Goal: Complete application form

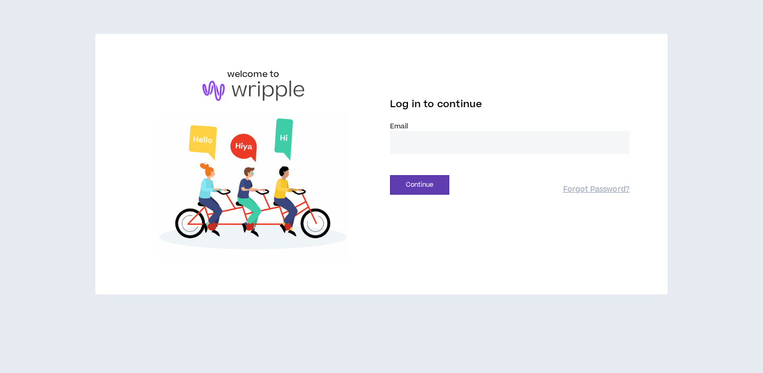
click at [427, 149] on input "email" at bounding box center [510, 142] width 240 height 23
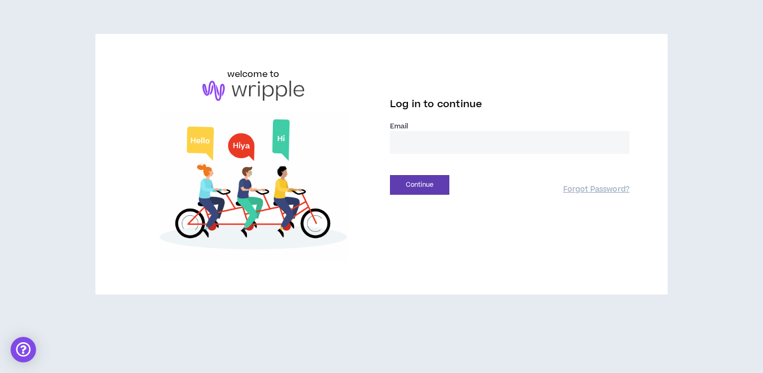
type input "**********"
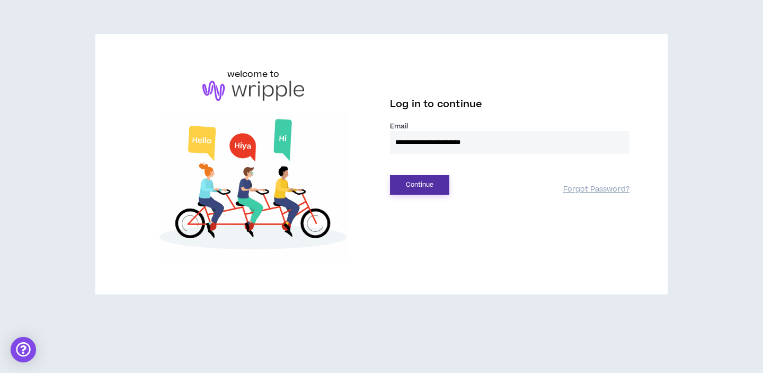
click at [403, 186] on button "Continue" at bounding box center [419, 185] width 59 height 20
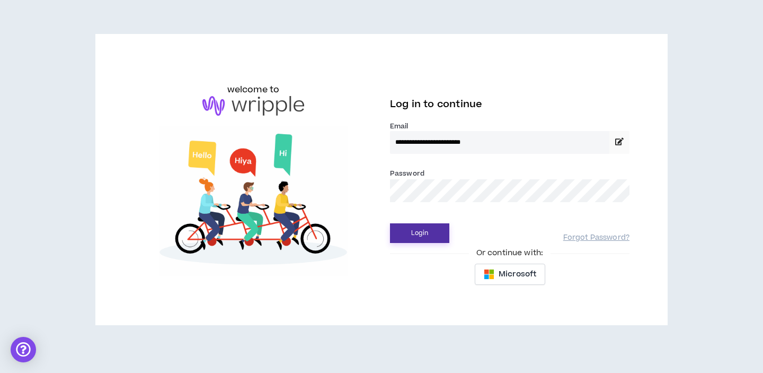
click at [406, 235] on button "Login" at bounding box center [419, 233] width 59 height 20
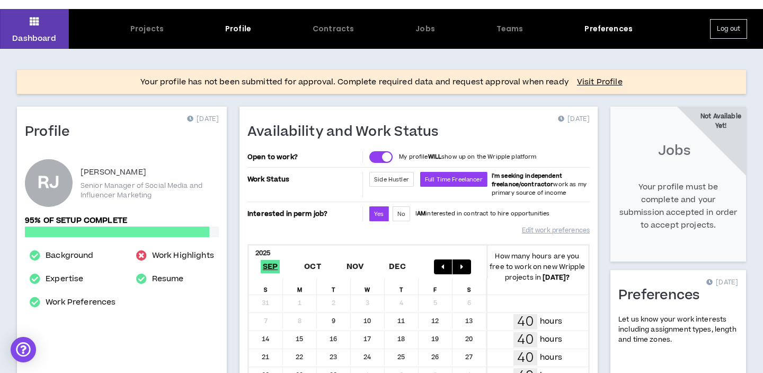
scroll to position [22, 0]
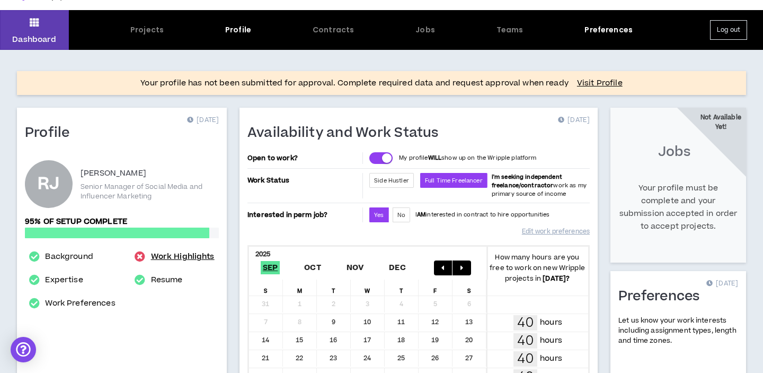
click at [187, 258] on link "Work Highlights" at bounding box center [183, 256] width 64 height 13
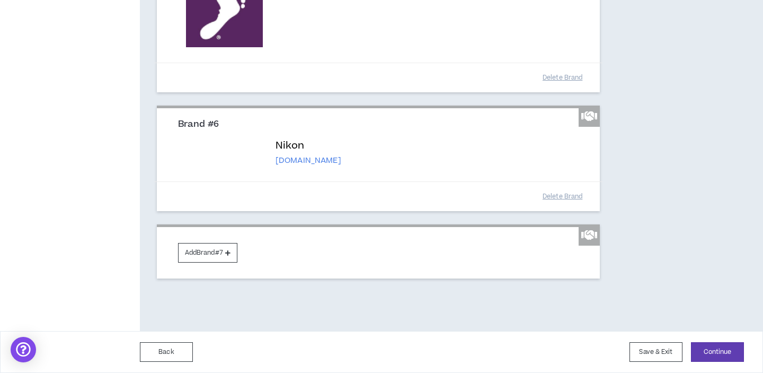
scroll to position [789, 0]
click at [713, 354] on button "Continue" at bounding box center [717, 352] width 53 height 20
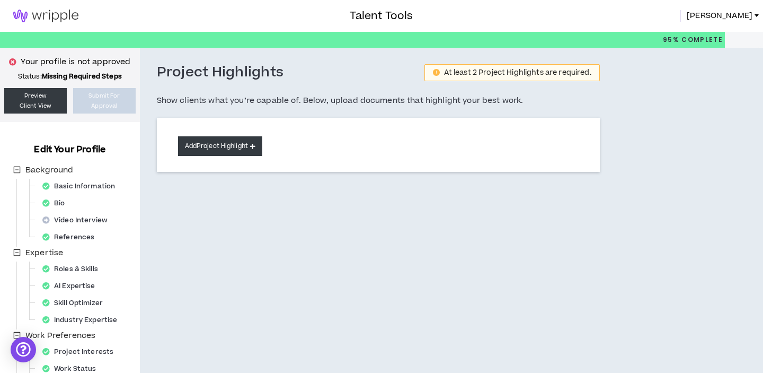
click at [241, 153] on button "Add Project Highlight" at bounding box center [220, 146] width 84 height 20
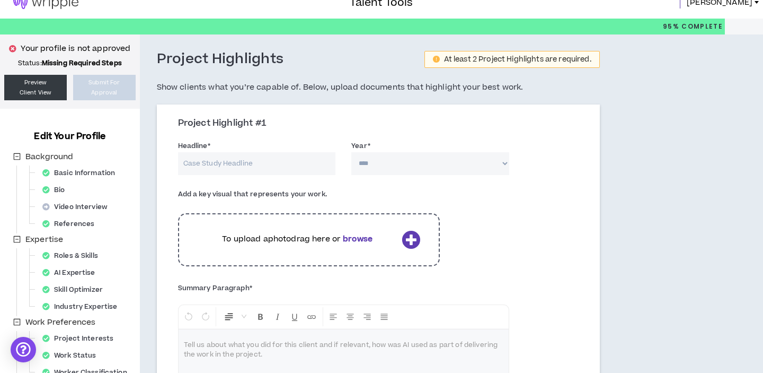
scroll to position [6, 0]
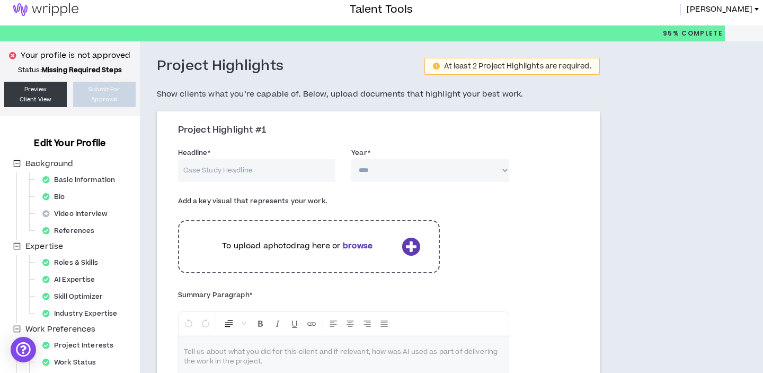
click at [275, 163] on input "Headline *" at bounding box center [257, 170] width 158 height 23
type input "i"
type input "Nikon TikTok Account Launch"
select select "****"
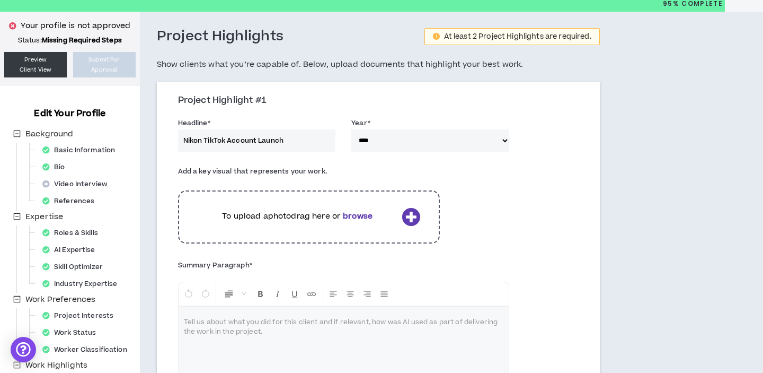
scroll to position [42, 0]
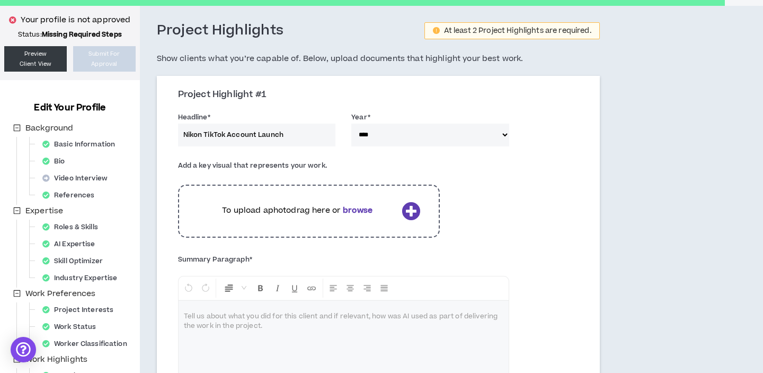
click at [256, 319] on p at bounding box center [344, 316] width 320 height 11
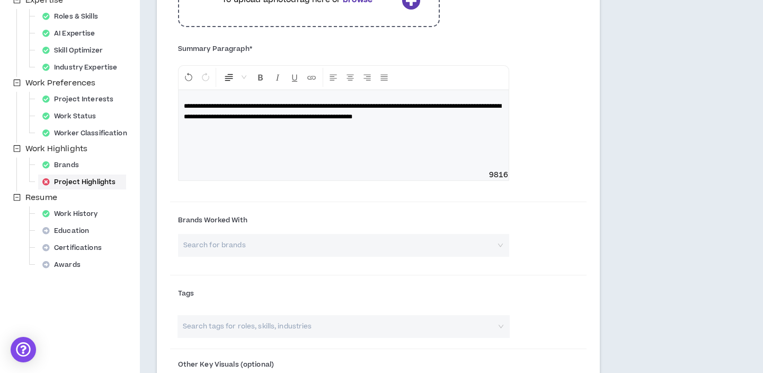
scroll to position [261, 0]
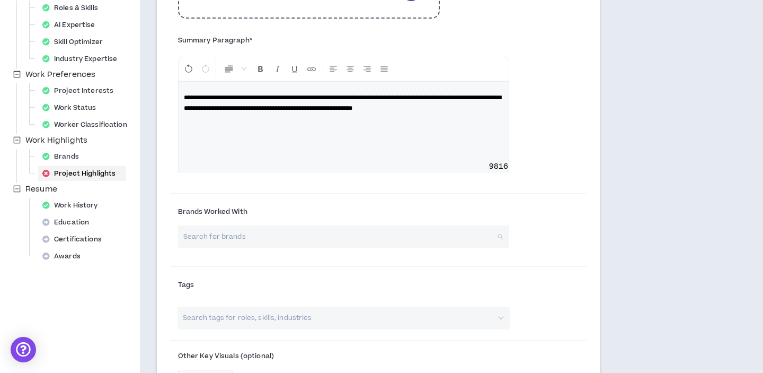
click at [272, 241] on input "search" at bounding box center [340, 236] width 312 height 23
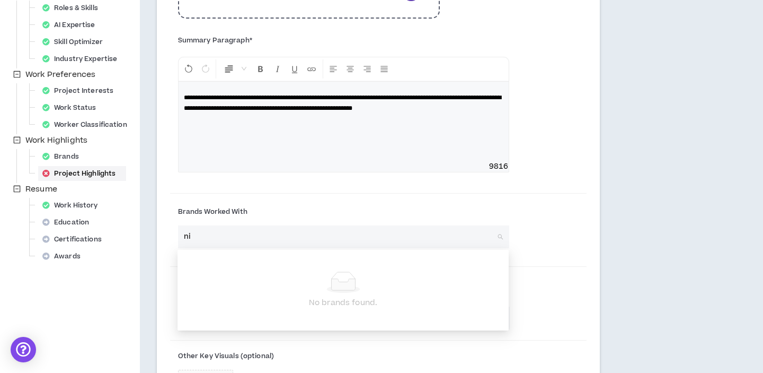
type input "n"
click at [298, 210] on label "Brands Worked With" at bounding box center [343, 211] width 331 height 17
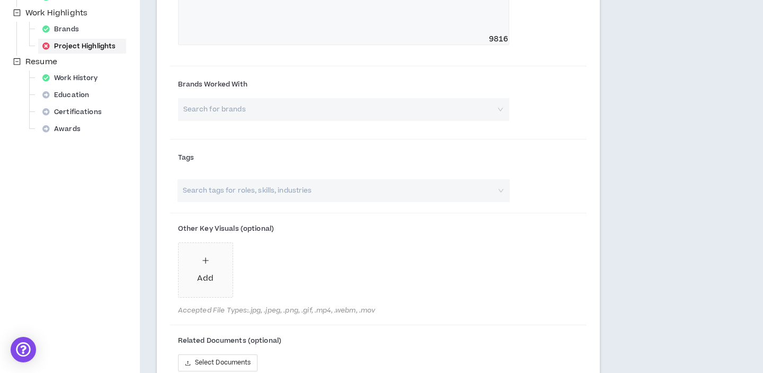
scroll to position [386, 0]
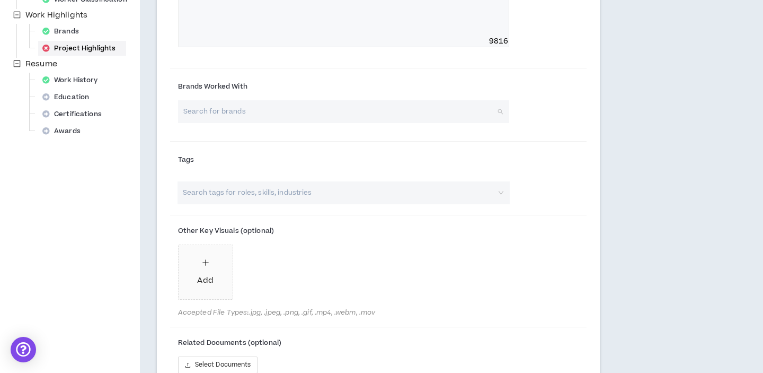
click at [321, 117] on input "search" at bounding box center [340, 111] width 312 height 23
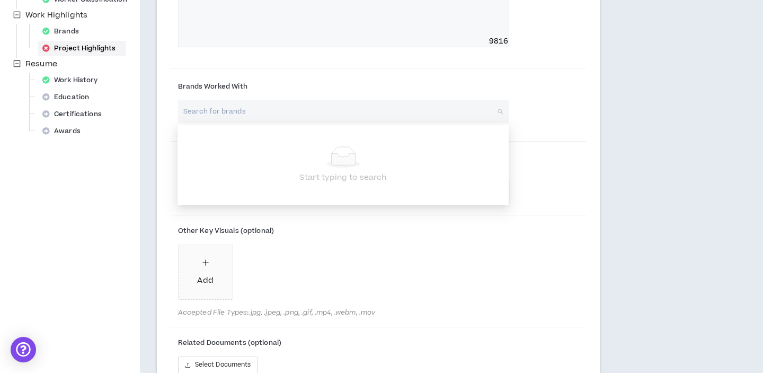
click at [477, 114] on input "search" at bounding box center [340, 111] width 312 height 23
type input "Nikon"
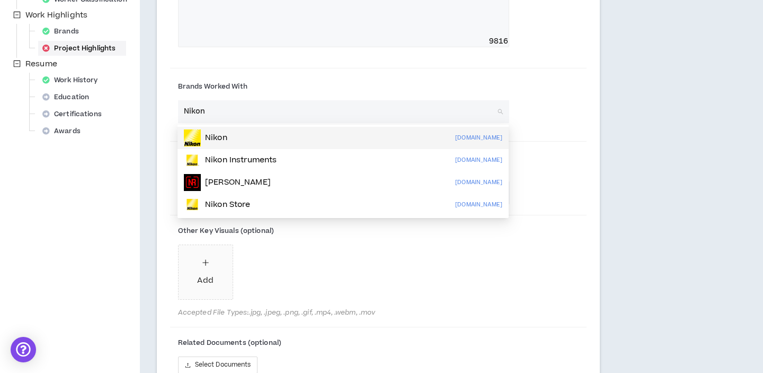
click at [429, 144] on div "Nikon [DOMAIN_NAME]" at bounding box center [343, 137] width 319 height 17
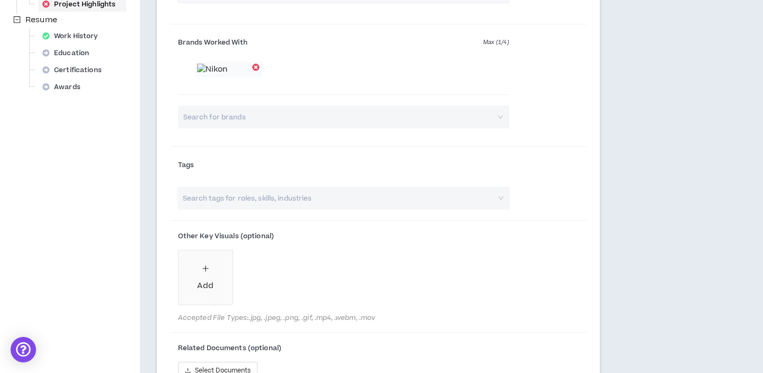
scroll to position [469, 0]
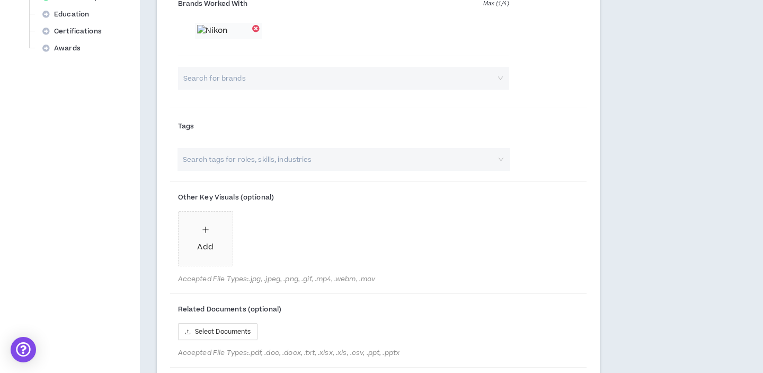
click at [400, 171] on input "search" at bounding box center [338, 159] width 314 height 23
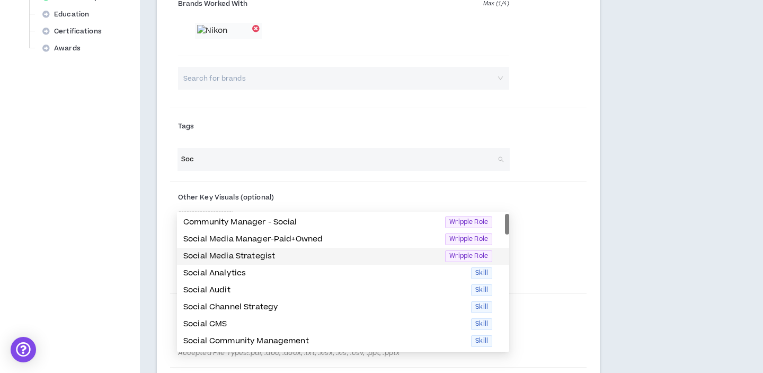
click at [314, 257] on p "Social Media Strategist" at bounding box center [310, 256] width 255 height 12
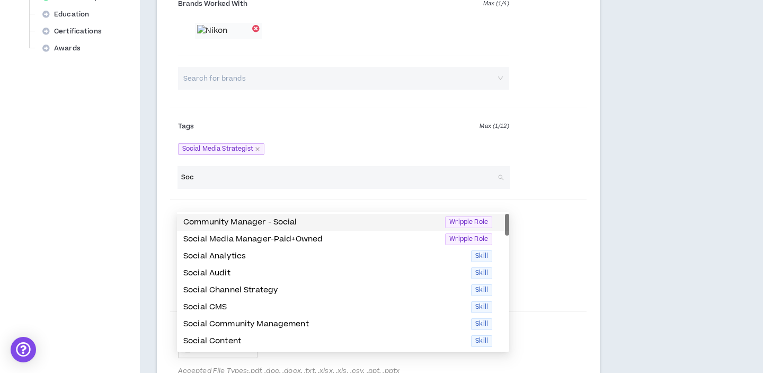
type input "Soc"
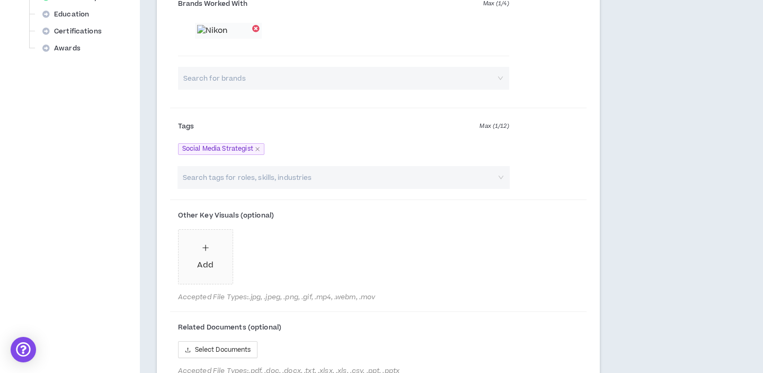
click at [339, 158] on div "Social Media Strategist" at bounding box center [343, 149] width 331 height 18
click at [324, 189] on input "search" at bounding box center [338, 177] width 314 height 23
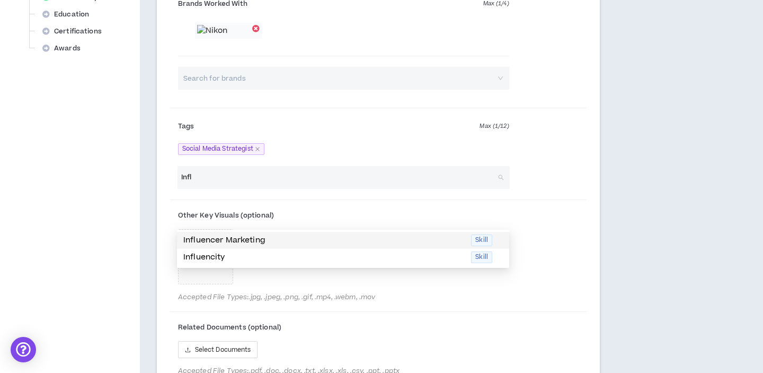
click at [309, 242] on p "Influencer Marketing" at bounding box center [323, 240] width 281 height 12
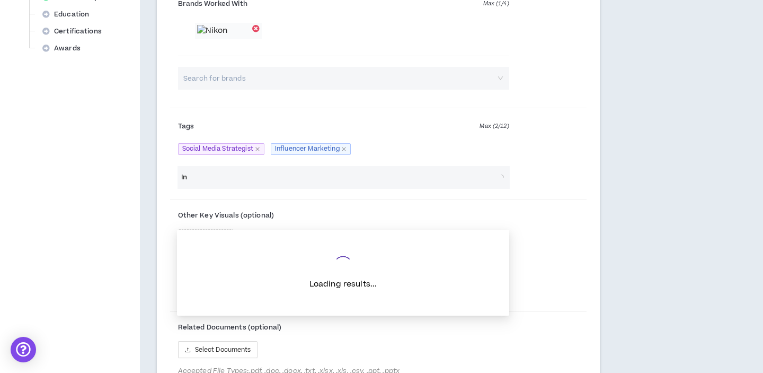
type input "I"
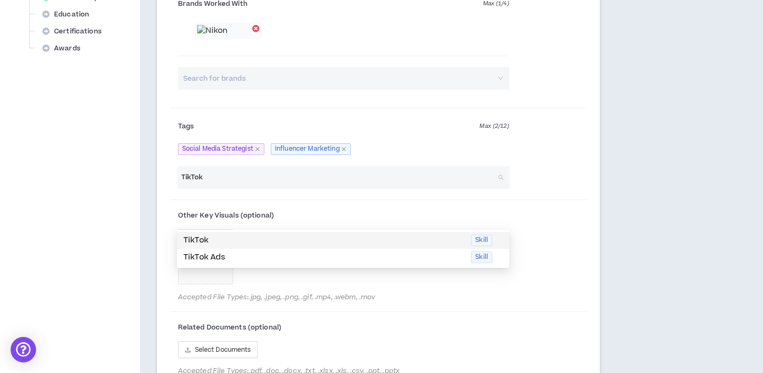
click at [235, 241] on p "TikTok" at bounding box center [323, 240] width 281 height 12
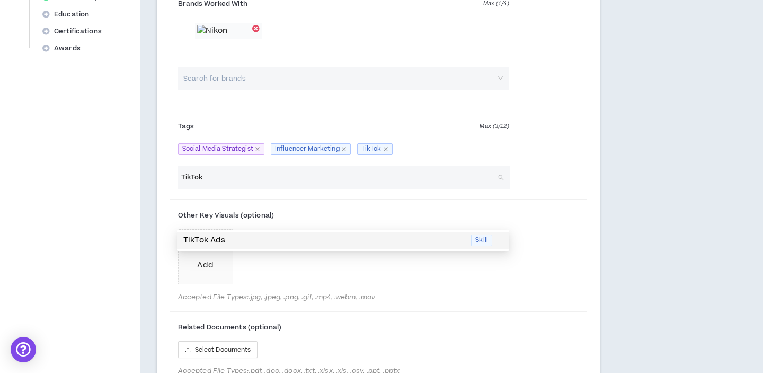
type input "TikTok"
click at [357, 288] on div "Add" at bounding box center [343, 258] width 331 height 59
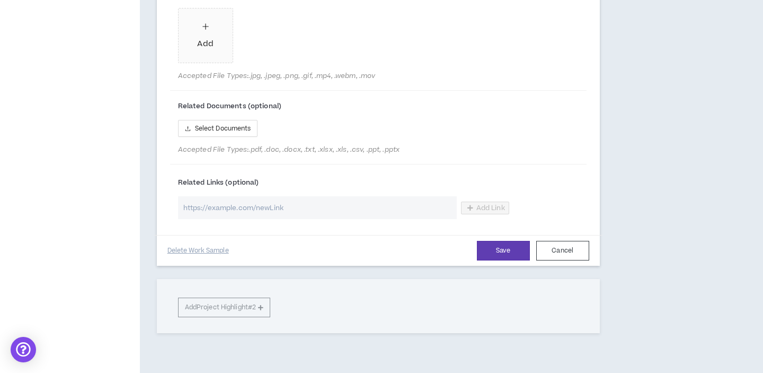
scroll to position [699, 0]
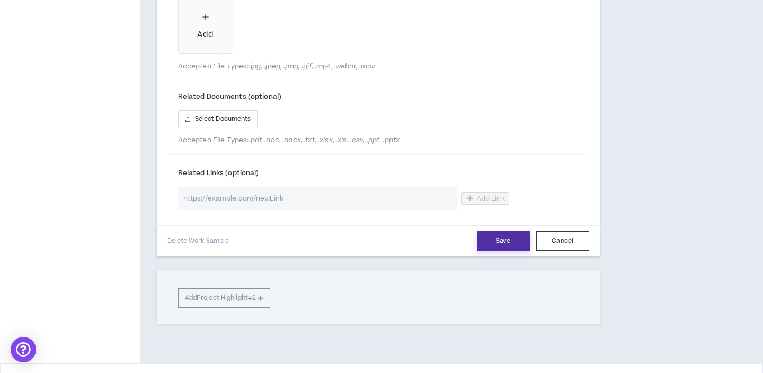
click at [479, 251] on button "Save" at bounding box center [503, 241] width 53 height 20
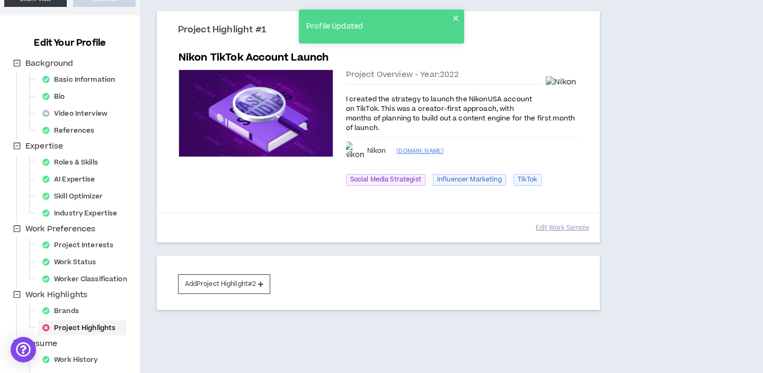
scroll to position [116, 0]
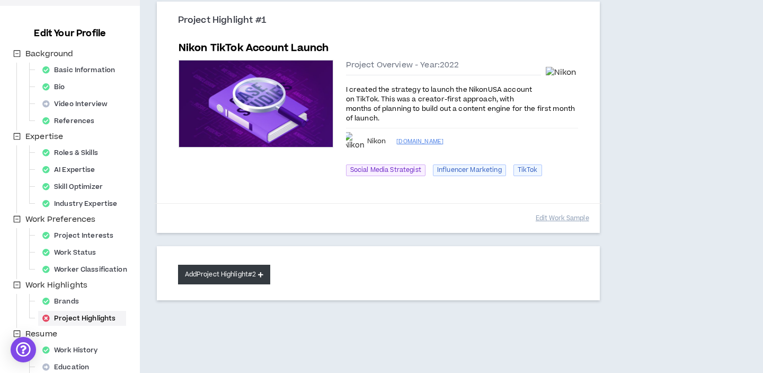
click at [239, 280] on button "Add Project Highlight #2" at bounding box center [224, 274] width 93 height 20
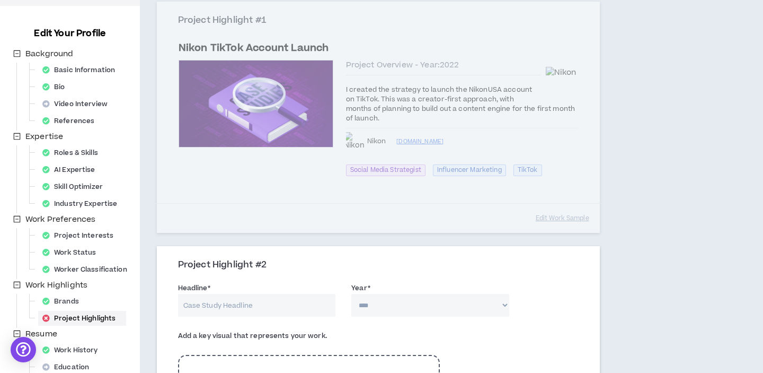
click at [248, 306] on input "Headline *" at bounding box center [257, 305] width 158 height 23
type input "Expansion of Consumer Influencer Program"
select select "****"
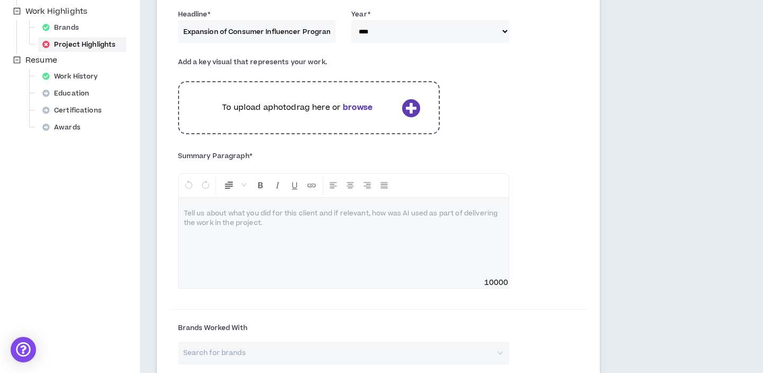
scroll to position [390, 0]
click at [253, 235] on div at bounding box center [344, 238] width 330 height 80
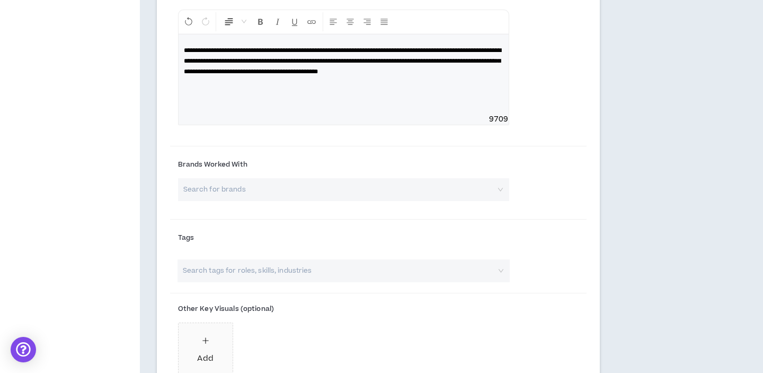
scroll to position [559, 0]
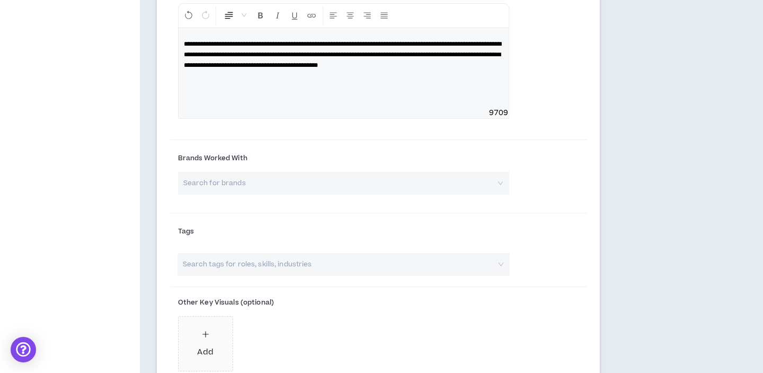
click at [274, 182] on input "search" at bounding box center [340, 183] width 312 height 23
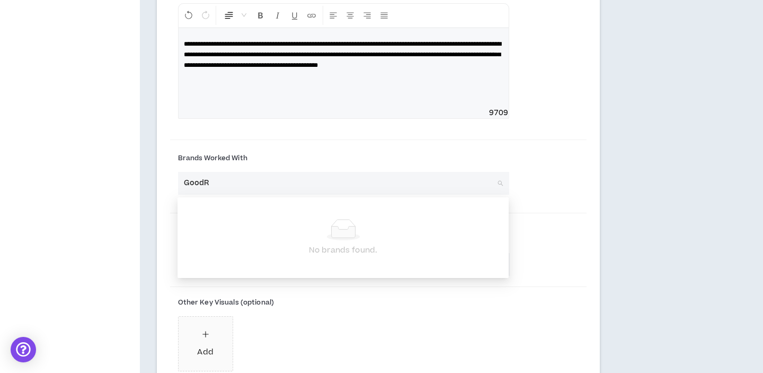
type input "GoodRx"
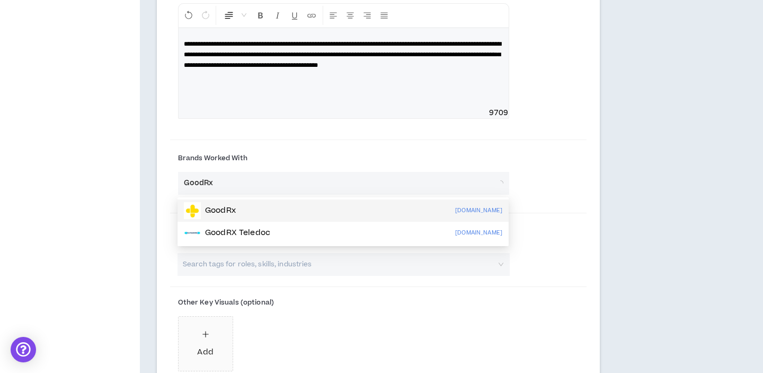
click at [252, 206] on div "GoodRx [DOMAIN_NAME]" at bounding box center [343, 210] width 319 height 17
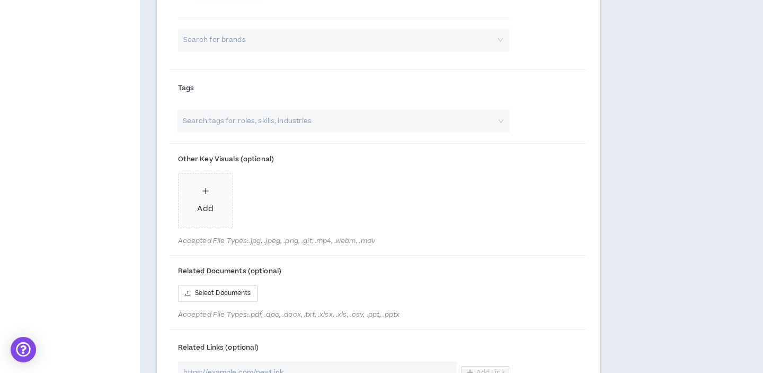
scroll to position [791, 0]
click at [313, 118] on input "search" at bounding box center [338, 120] width 314 height 23
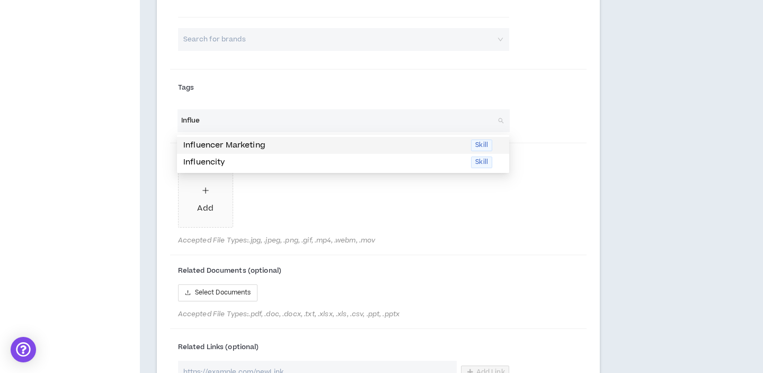
click at [264, 142] on p "Influencer Marketing" at bounding box center [323, 145] width 281 height 12
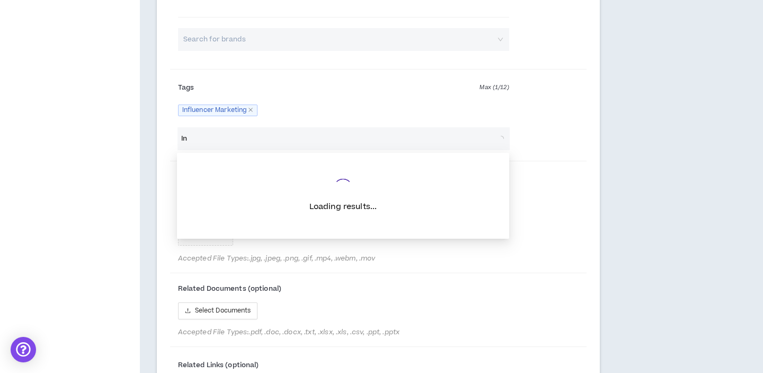
type input "I"
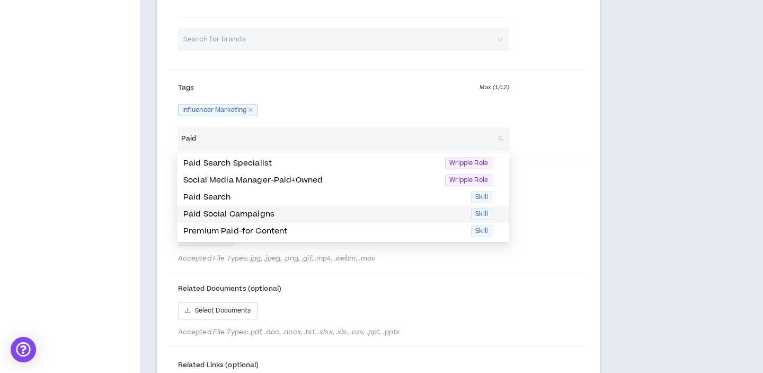
click at [234, 209] on p "Paid Social Campaigns" at bounding box center [323, 214] width 281 height 12
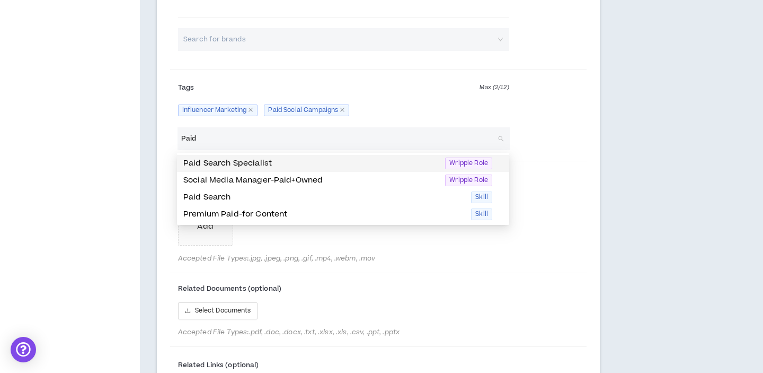
click at [233, 135] on input "Paid" at bounding box center [338, 138] width 314 height 23
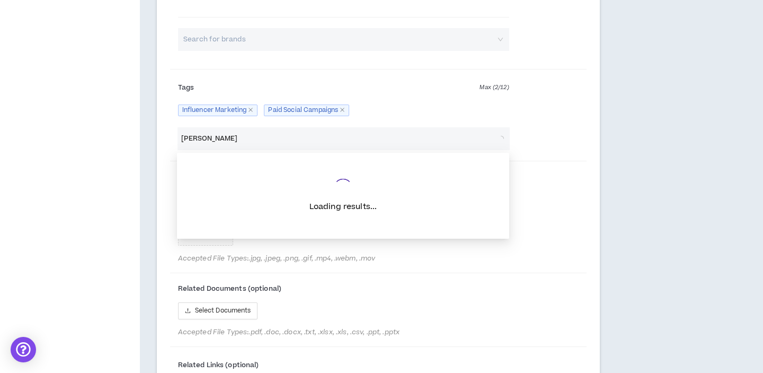
type input "Social"
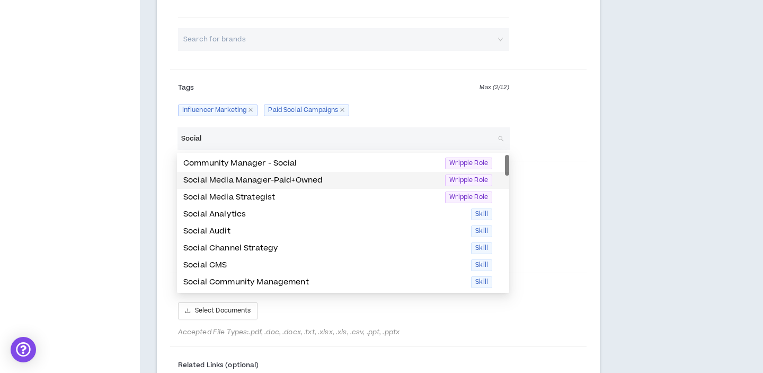
click at [228, 181] on p "Social Media Manager-Paid+Owned" at bounding box center [310, 180] width 255 height 12
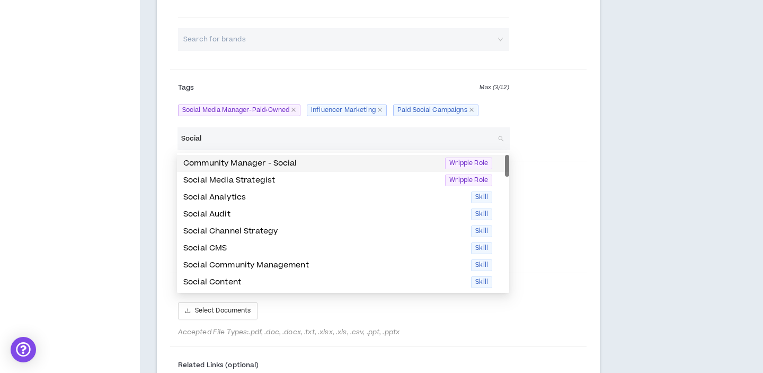
click at [237, 142] on input "Social" at bounding box center [338, 138] width 314 height 23
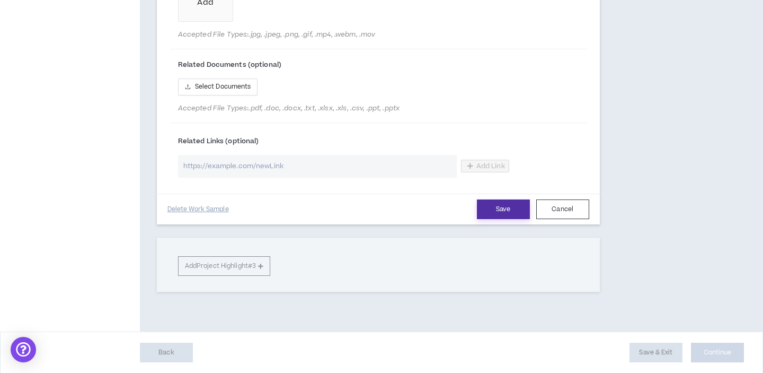
click at [491, 201] on button "Save" at bounding box center [503, 209] width 53 height 20
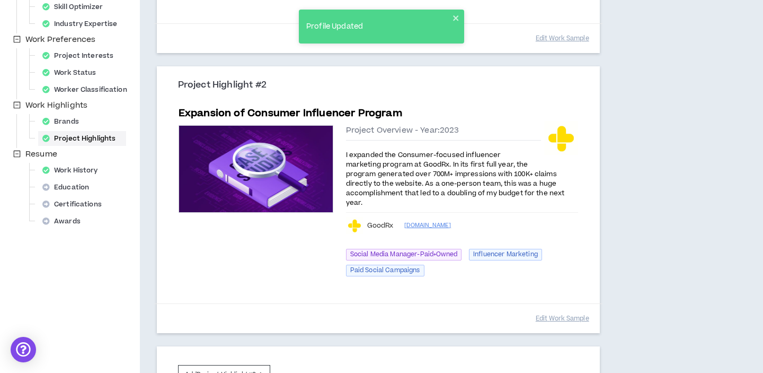
scroll to position [395, 0]
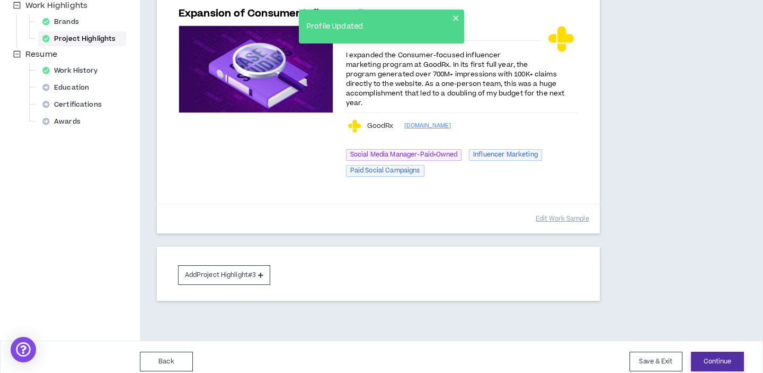
click at [721, 351] on button "Continue" at bounding box center [717, 361] width 53 height 20
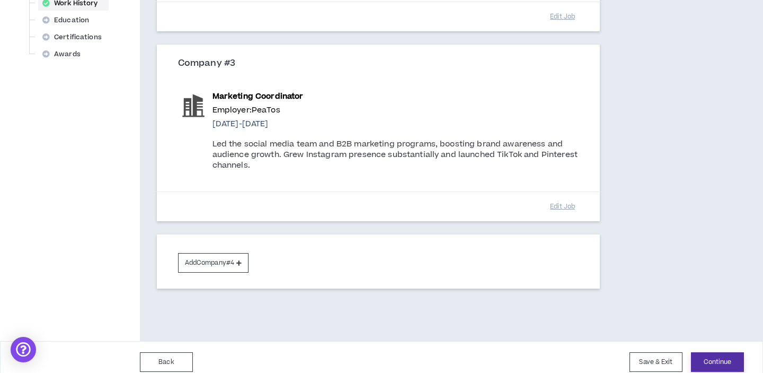
scroll to position [473, 0]
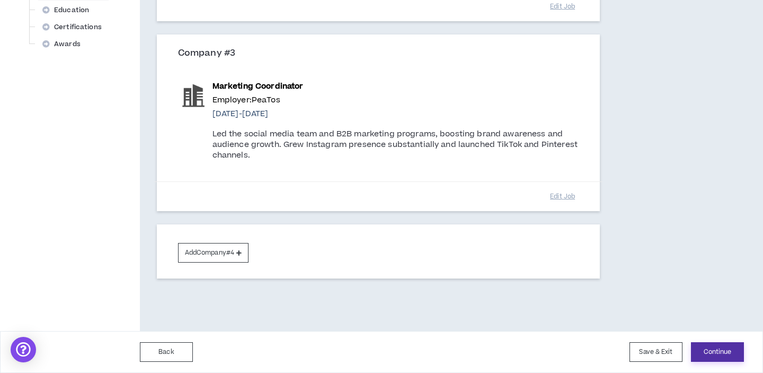
click at [726, 353] on button "Continue" at bounding box center [717, 352] width 53 height 20
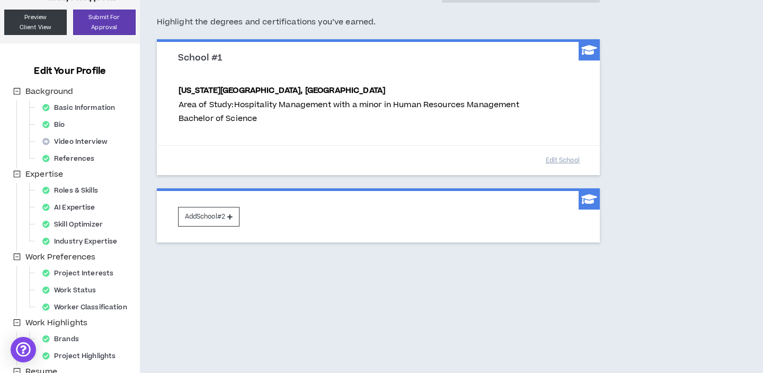
scroll to position [196, 0]
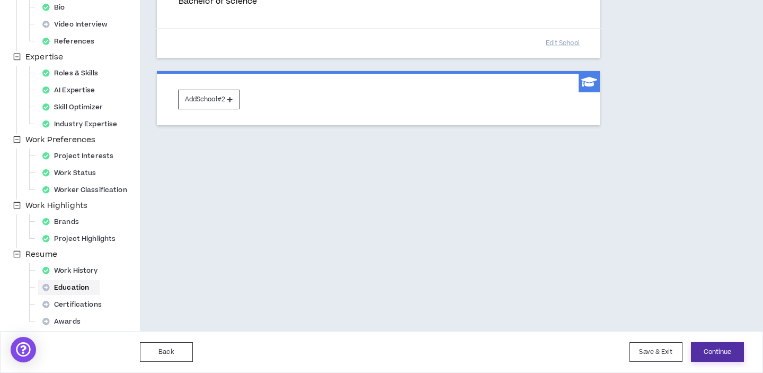
click at [726, 350] on button "Continue" at bounding box center [717, 352] width 53 height 20
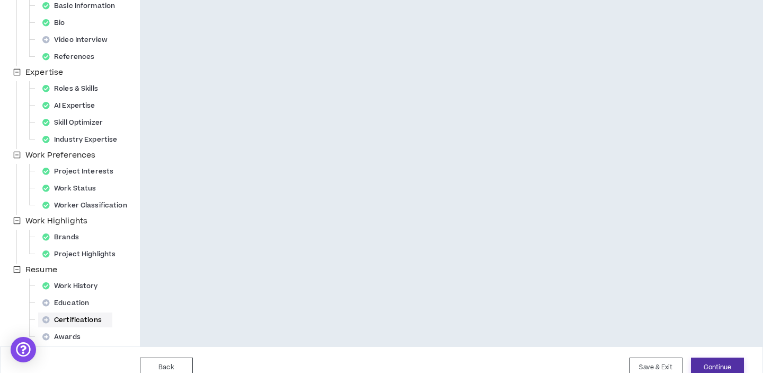
scroll to position [196, 0]
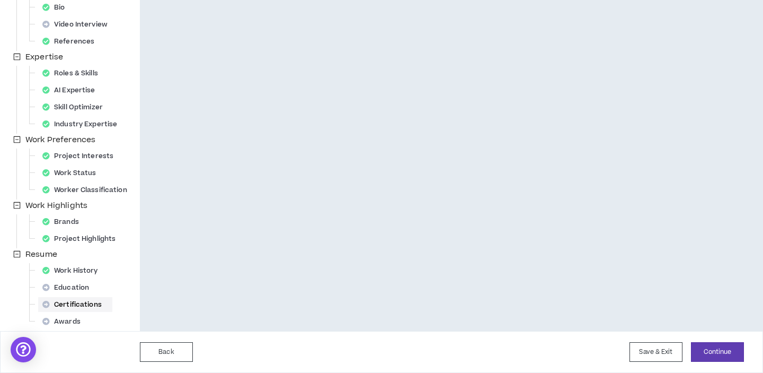
click at [730, 340] on div "Back Save & Exit Continue Save & Exit" at bounding box center [381, 352] width 763 height 42
click at [727, 360] on button "Continue" at bounding box center [717, 352] width 53 height 20
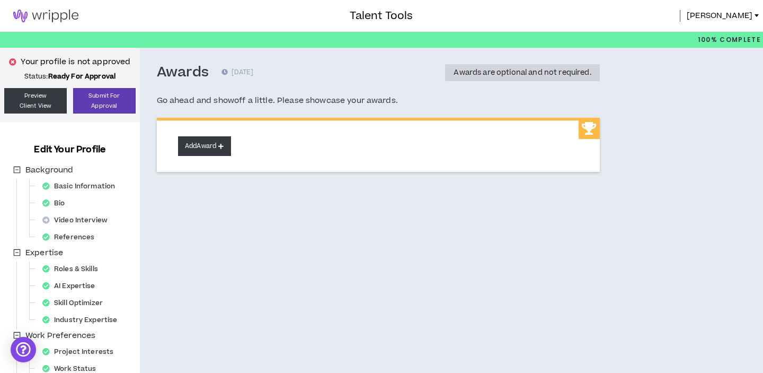
click at [223, 147] on icon at bounding box center [220, 146] width 5 height 6
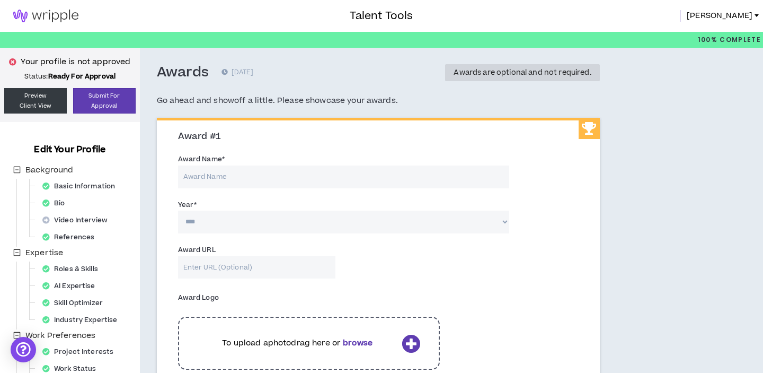
click at [242, 179] on input "Award Name *" at bounding box center [343, 176] width 331 height 23
type input "Best in Public Sector - PR Week"
select select "****"
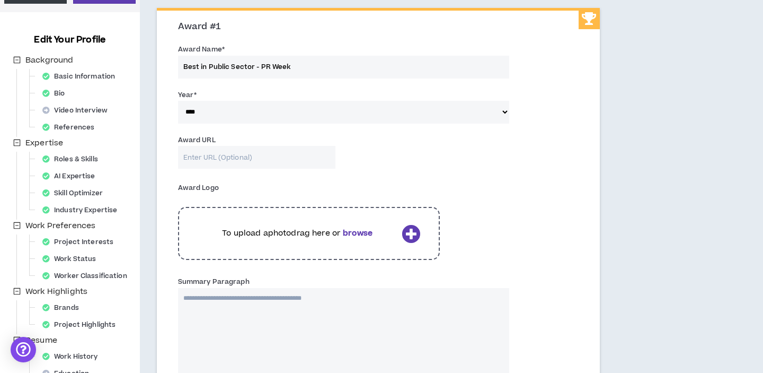
scroll to position [136, 0]
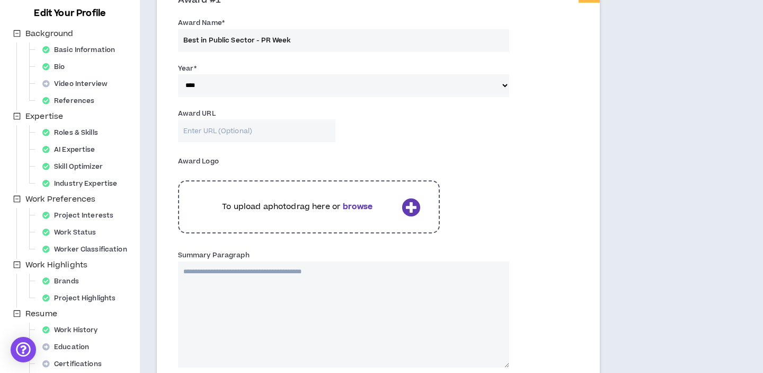
click at [248, 303] on textarea "Summary Paragraph" at bounding box center [343, 314] width 331 height 106
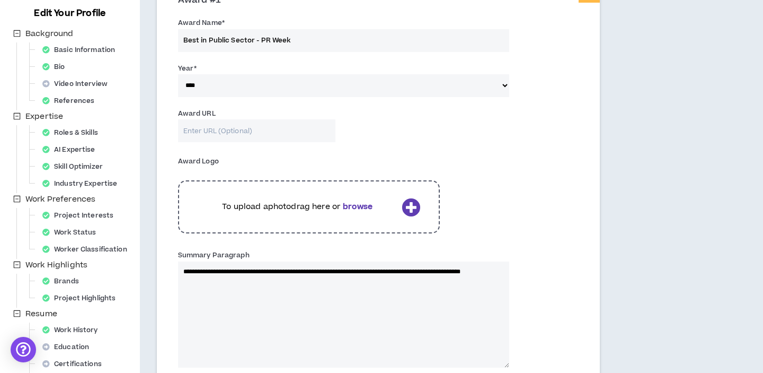
type textarea "**********"
click at [484, 229] on div "Award Logo To upload a photo drag here or browse" at bounding box center [378, 198] width 417 height 96
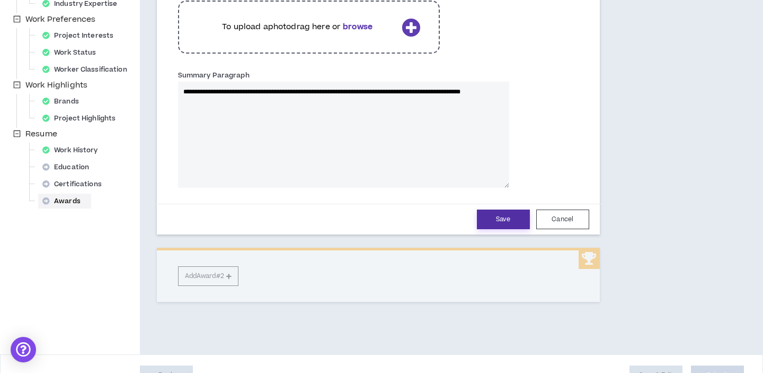
click at [497, 218] on button "Save" at bounding box center [503, 219] width 53 height 20
select select "****"
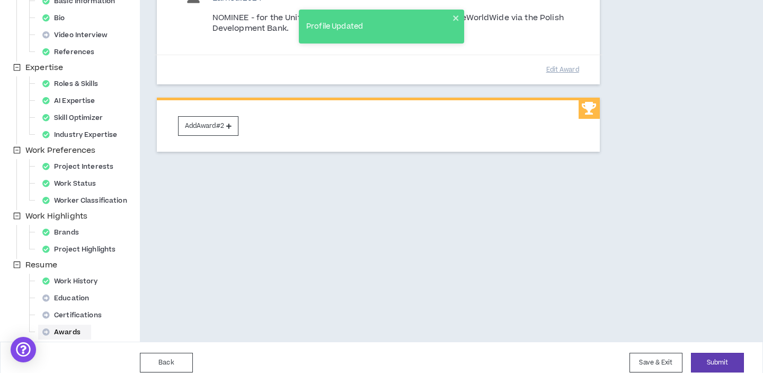
scroll to position [196, 0]
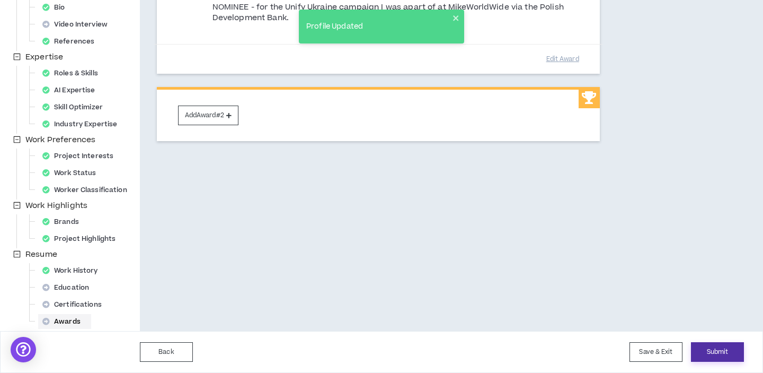
click at [709, 348] on button "Submit" at bounding box center [717, 352] width 53 height 20
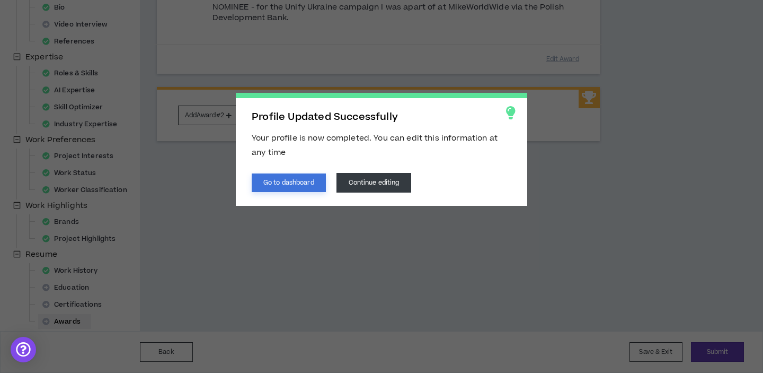
click at [299, 184] on button "Go to dashboard" at bounding box center [289, 182] width 74 height 19
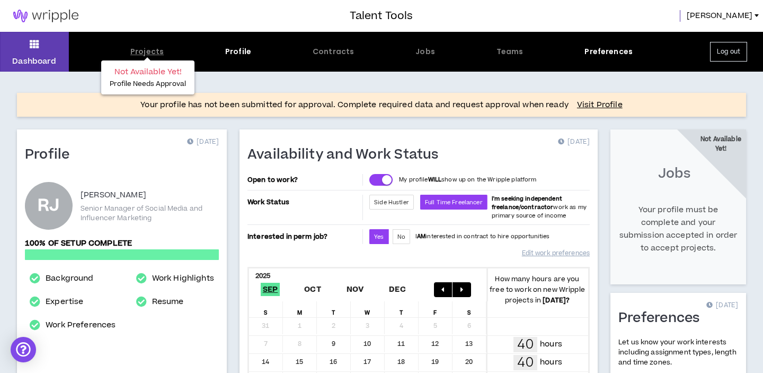
click at [139, 54] on div "Projects" at bounding box center [146, 51] width 33 height 11
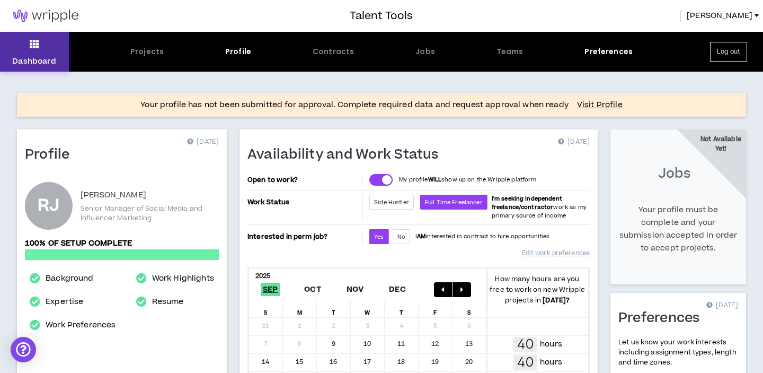
click at [30, 42] on icon at bounding box center [35, 44] width 10 height 15
click at [598, 106] on link "Visit Profile" at bounding box center [600, 105] width 46 height 11
select select "*"
select select "US"
select select "*******"
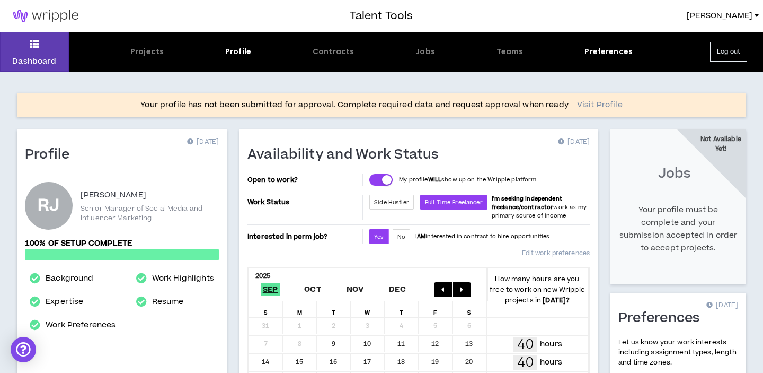
select select "*"
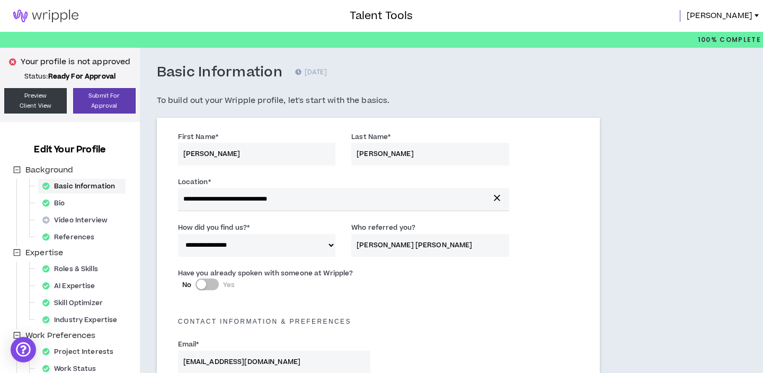
scroll to position [1, 0]
click at [122, 98] on button "Submit For Approval" at bounding box center [104, 99] width 63 height 25
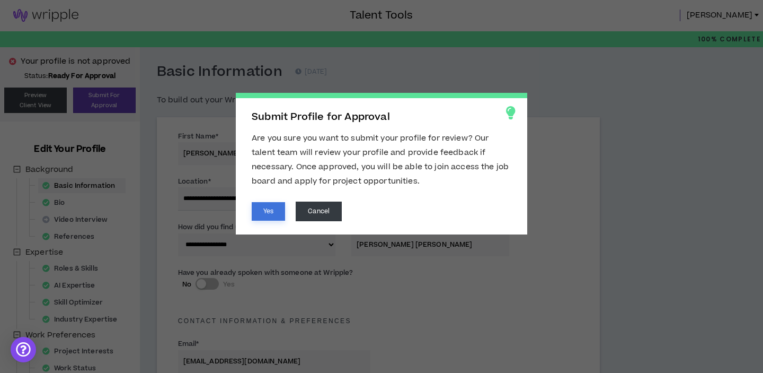
click at [269, 217] on button "Yes" at bounding box center [268, 211] width 33 height 19
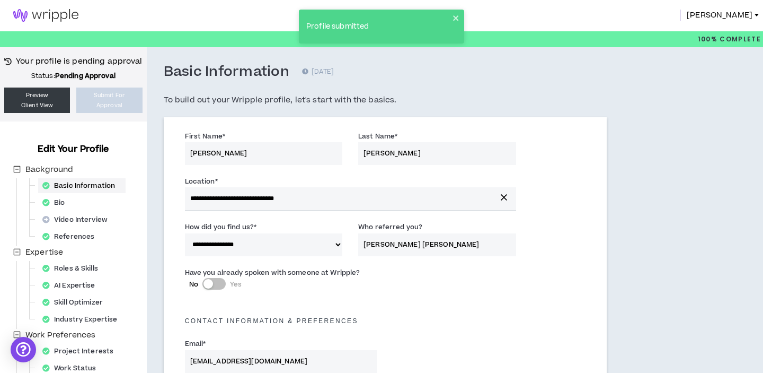
scroll to position [0, 0]
click at [36, 16] on img at bounding box center [46, 16] width 92 height 13
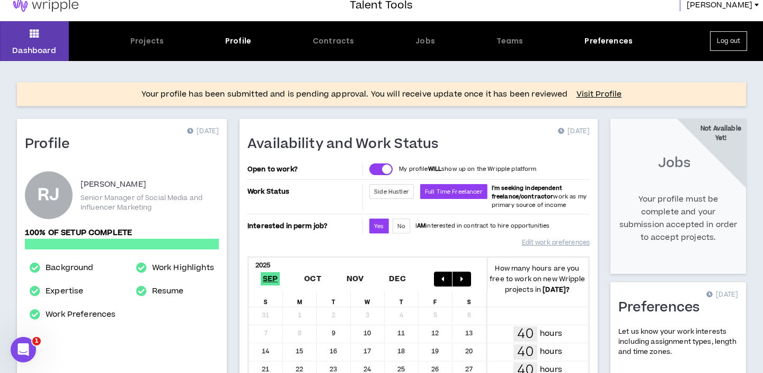
scroll to position [9, 0]
